Goal: Task Accomplishment & Management: Manage account settings

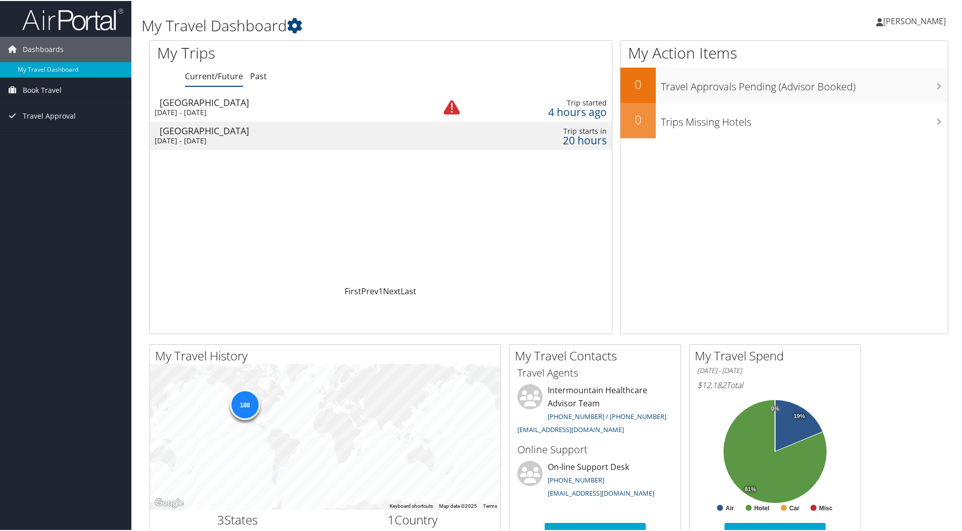
click at [249, 110] on div "[DATE] - [DATE]" at bounding box center [284, 111] width 259 height 9
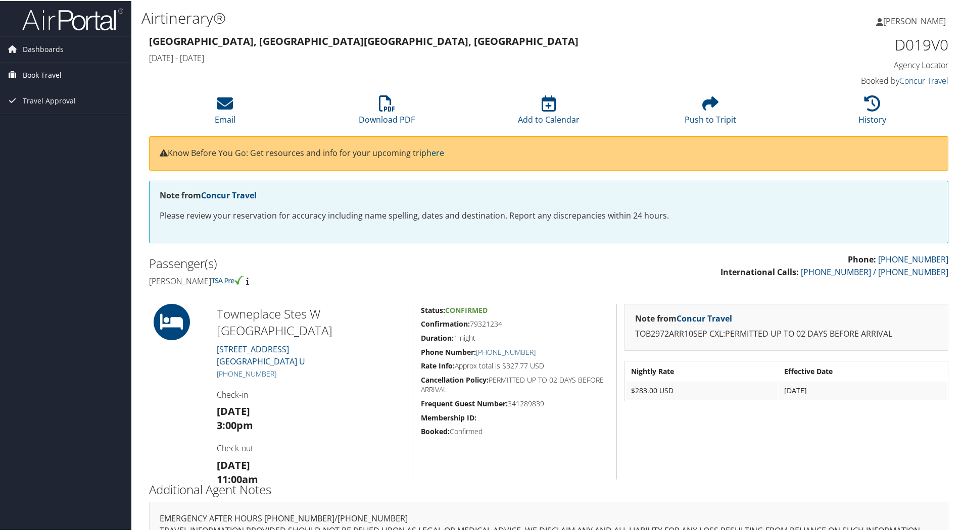
click at [52, 77] on span "Book Travel" at bounding box center [42, 74] width 39 height 25
click at [50, 107] on link "Book/Manage Online Trips" at bounding box center [65, 109] width 131 height 15
